Goal: Information Seeking & Learning: Understand process/instructions

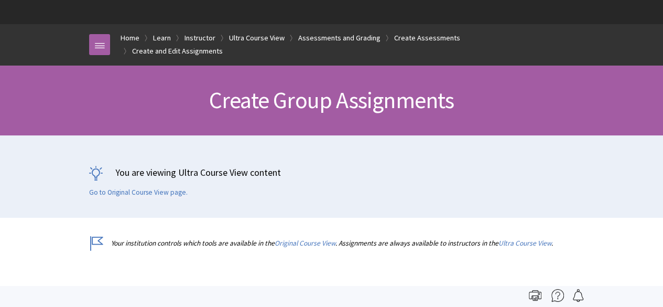
scroll to position [1718, 0]
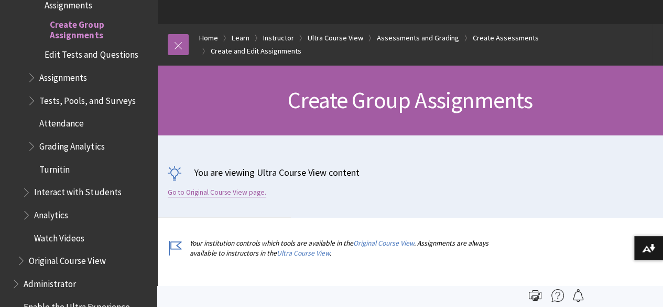
click at [181, 189] on link "Go to Original Course View page." at bounding box center [217, 192] width 99 height 9
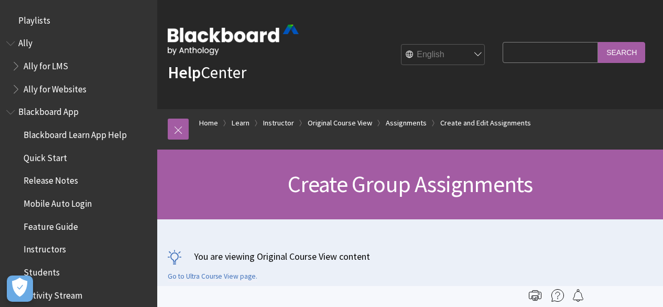
click at [183, 189] on h1 "Create Group Assignments" at bounding box center [410, 184] width 485 height 28
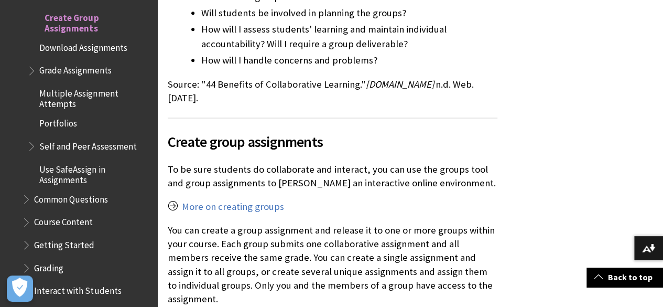
scroll to position [631, 0]
click at [233, 200] on link "More on creating groups" at bounding box center [233, 206] width 102 height 13
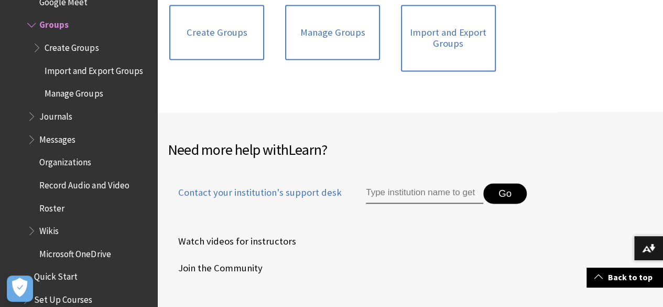
scroll to position [747, 0]
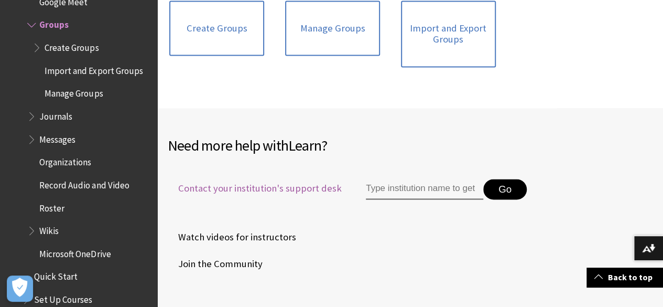
click at [270, 186] on span "Contact your institution's support desk" at bounding box center [255, 188] width 174 height 14
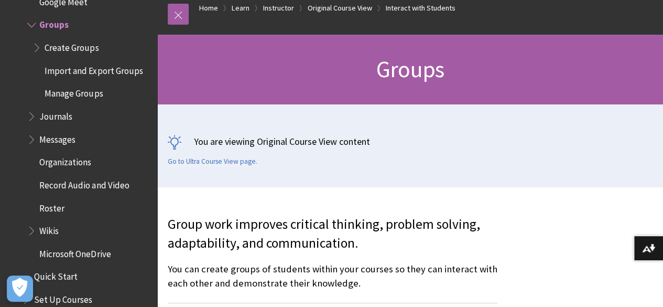
scroll to position [115, 0]
click at [93, 92] on span "Manage Groups" at bounding box center [74, 92] width 58 height 14
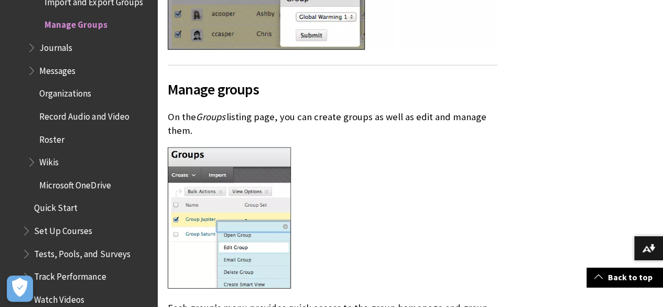
scroll to position [1264, 0]
